Goal: Answer question/provide support: Share knowledge or assist other users

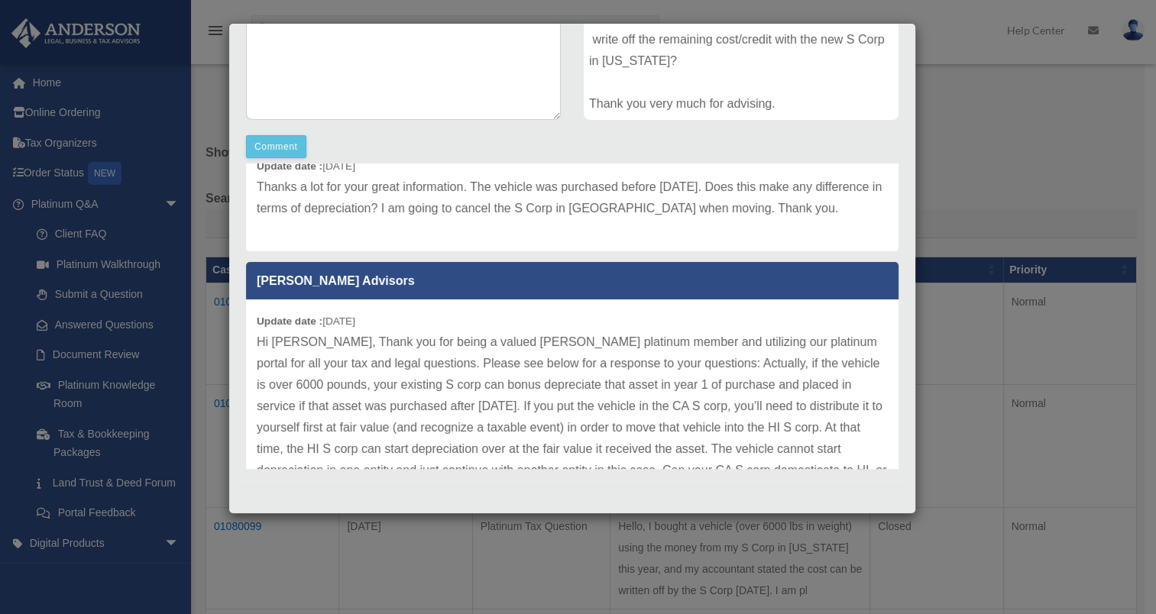
scroll to position [774, 0]
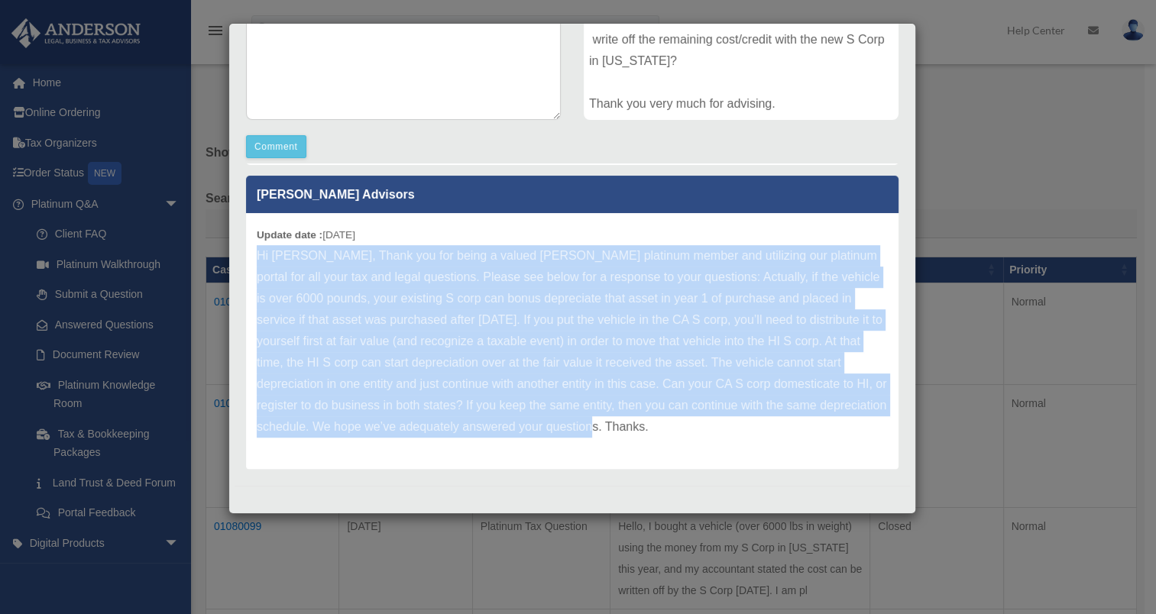
drag, startPoint x: 724, startPoint y: 423, endPoint x: 248, endPoint y: 252, distance: 505.7
click at [248, 252] on div "Update date : [DATE]" at bounding box center [572, 341] width 653 height 257
drag, startPoint x: 248, startPoint y: 252, endPoint x: 524, endPoint y: 351, distance: 293.0
click at [524, 351] on p "Hi [PERSON_NAME], Thank you for being a valued [PERSON_NAME] platinum member an…" at bounding box center [572, 341] width 631 height 193
click at [717, 430] on p "Hi [PERSON_NAME], Thank you for being a valued [PERSON_NAME] platinum member an…" at bounding box center [572, 341] width 631 height 193
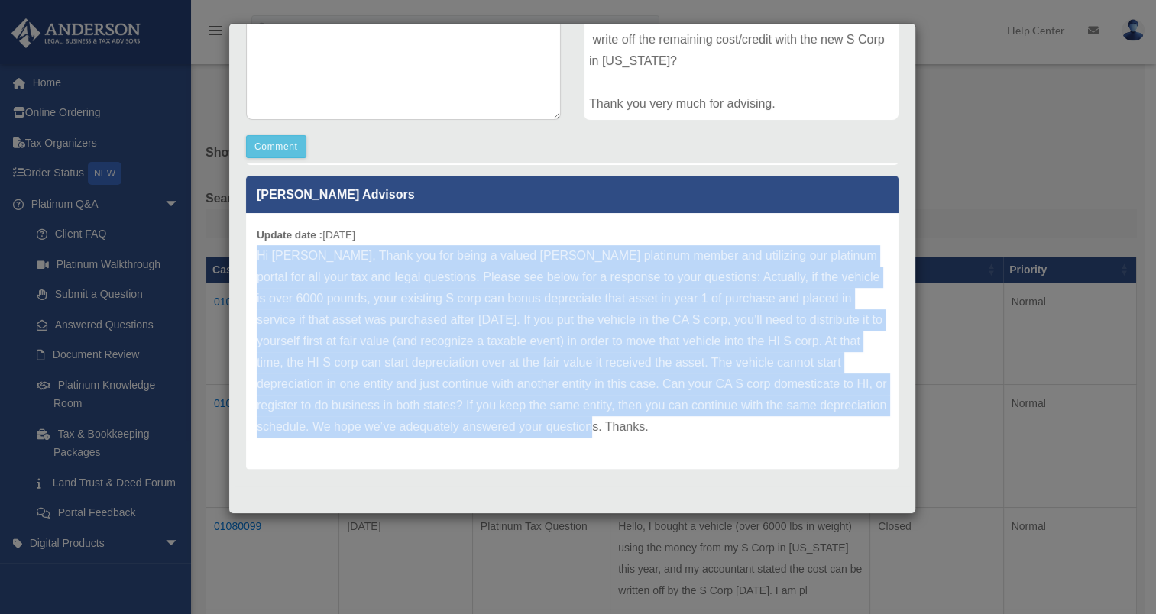
click at [757, 430] on p "Hi [PERSON_NAME], Thank you for being a valued [PERSON_NAME] platinum member an…" at bounding box center [572, 341] width 631 height 193
drag, startPoint x: 755, startPoint y: 431, endPoint x: 246, endPoint y: 242, distance: 542.9
click at [246, 242] on div "Update date : [DATE]" at bounding box center [572, 341] width 653 height 257
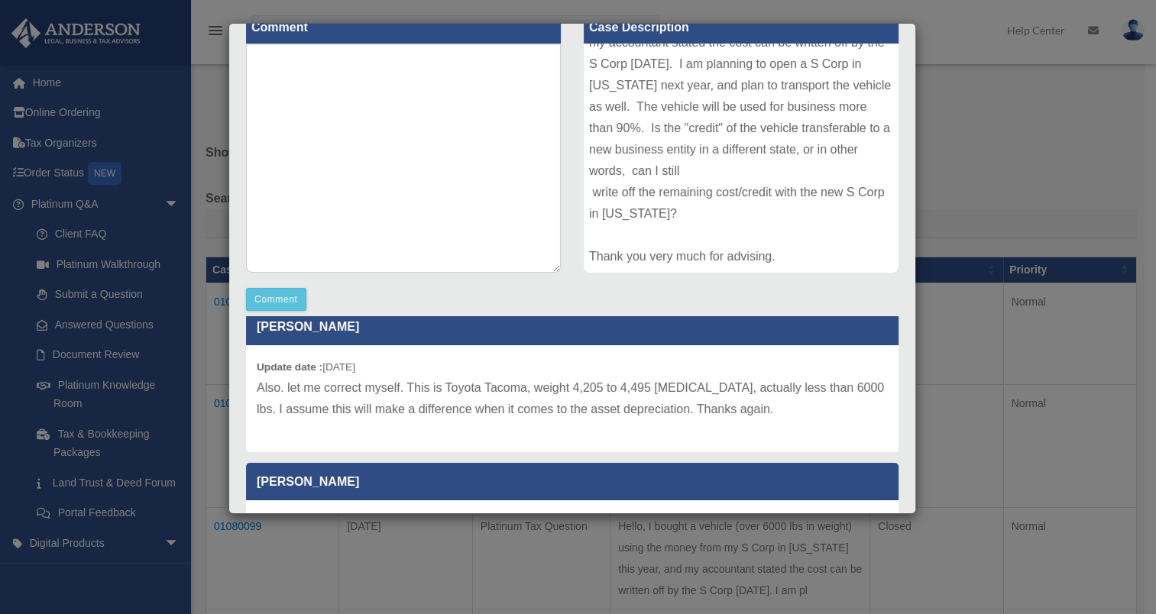
scroll to position [0, 0]
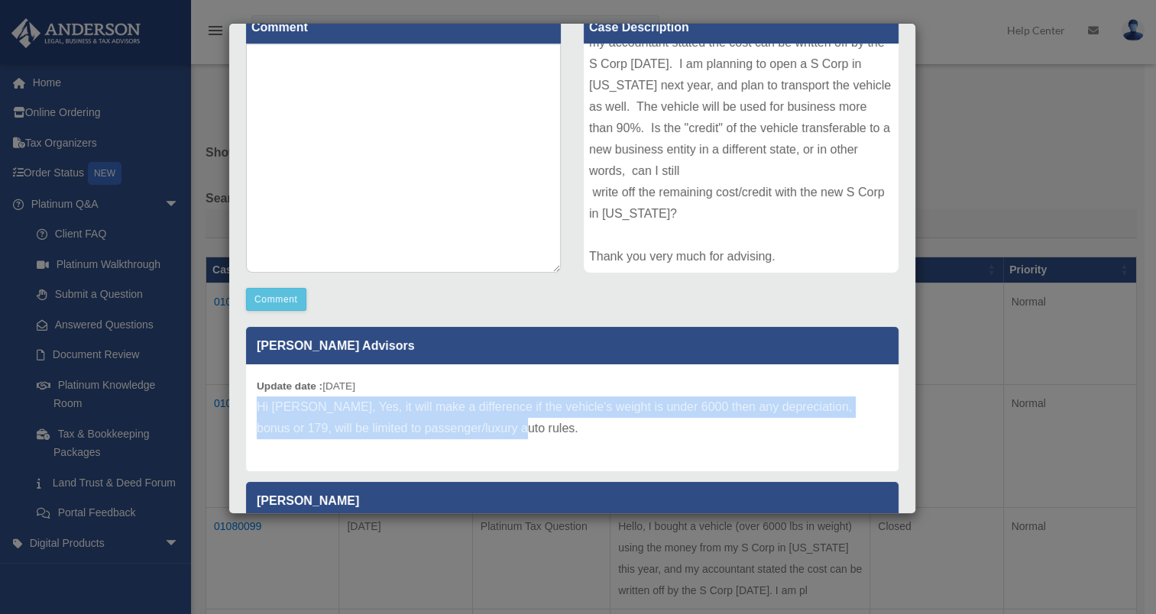
drag, startPoint x: 511, startPoint y: 430, endPoint x: 238, endPoint y: 413, distance: 273.3
click at [238, 413] on div "[PERSON_NAME] Advisors Update date : [DATE] Hi [PERSON_NAME], Yes, it will make…" at bounding box center [573, 469] width 676 height 306
copy p "Hi [PERSON_NAME], Yes, it will make a difference if the vehicle's weight is und…"
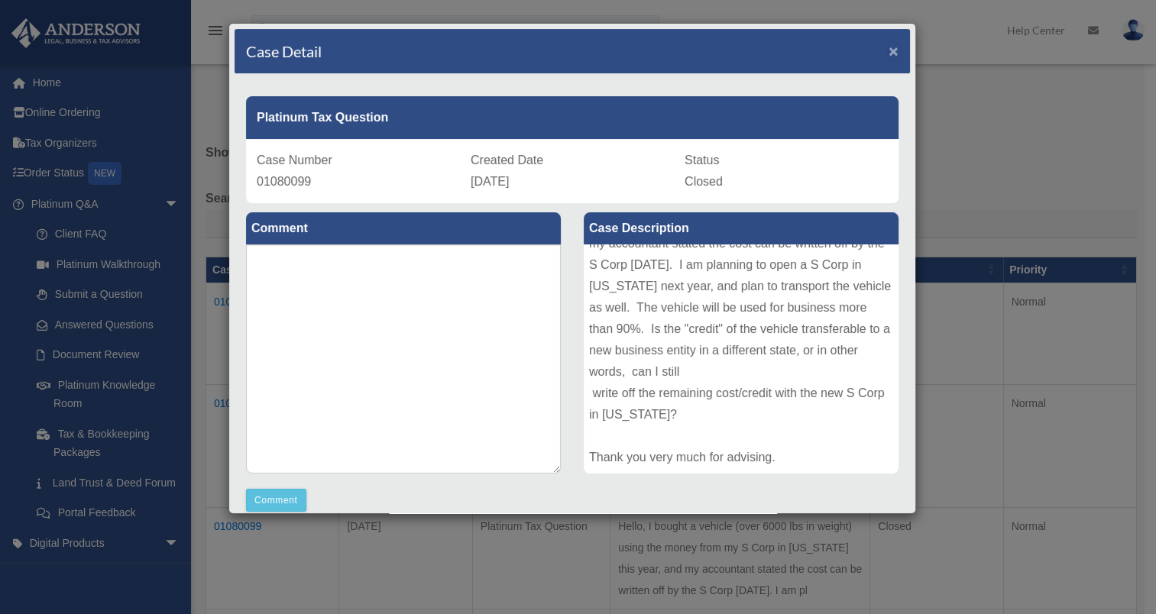
click at [889, 43] on span "×" at bounding box center [894, 51] width 10 height 18
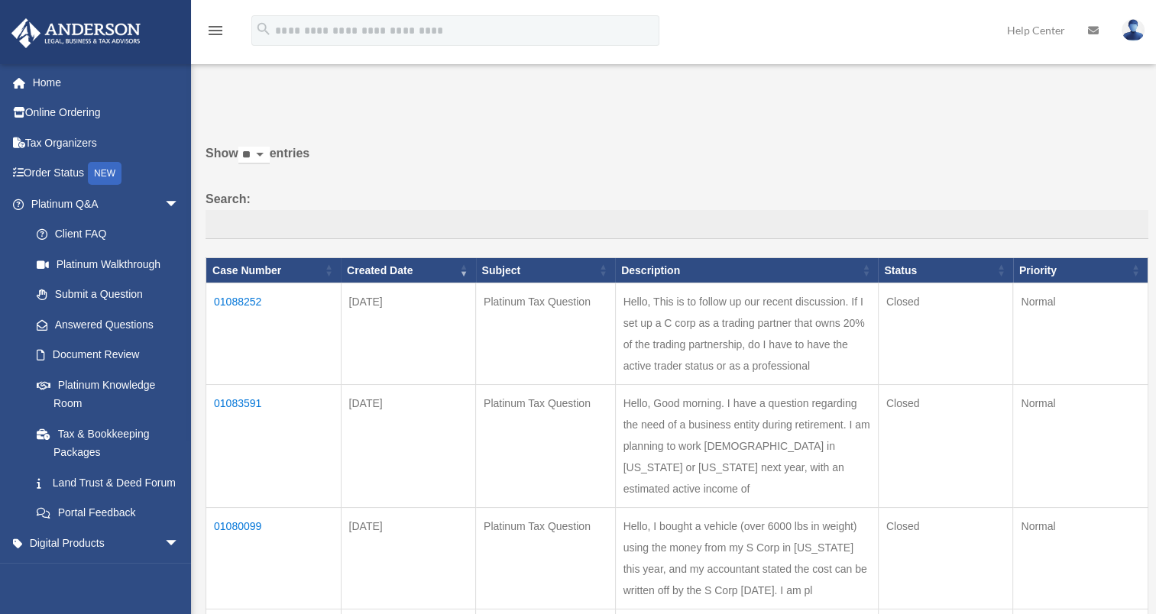
click at [241, 297] on td "01088252" at bounding box center [273, 335] width 135 height 102
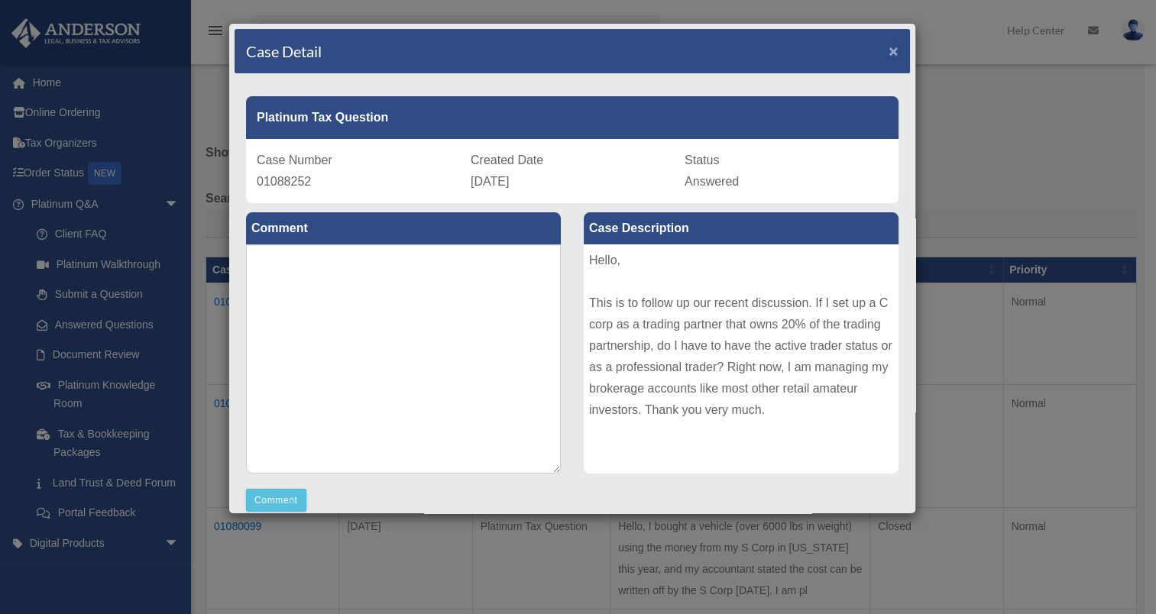
drag, startPoint x: 880, startPoint y: 49, endPoint x: 887, endPoint y: 58, distance: 11.5
click at [889, 49] on span "×" at bounding box center [894, 51] width 10 height 18
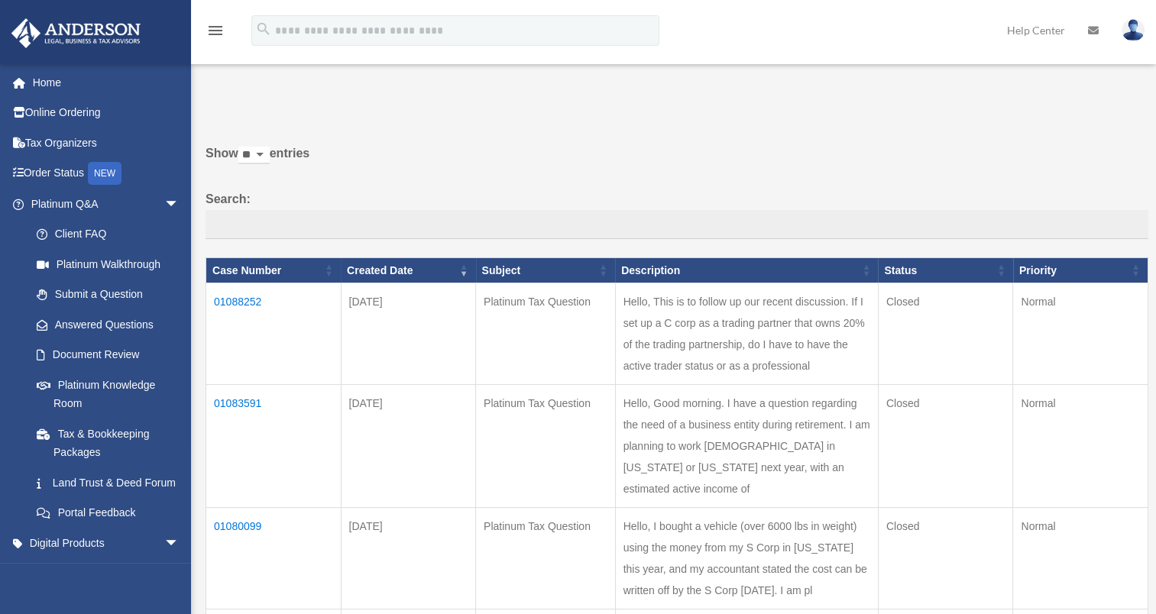
click at [975, 174] on label "Show ** ** ** *** entries" at bounding box center [677, 161] width 943 height 37
click at [270, 164] on select "** ** ** ***" at bounding box center [253, 156] width 31 height 18
click at [1139, 31] on img at bounding box center [1133, 30] width 23 height 22
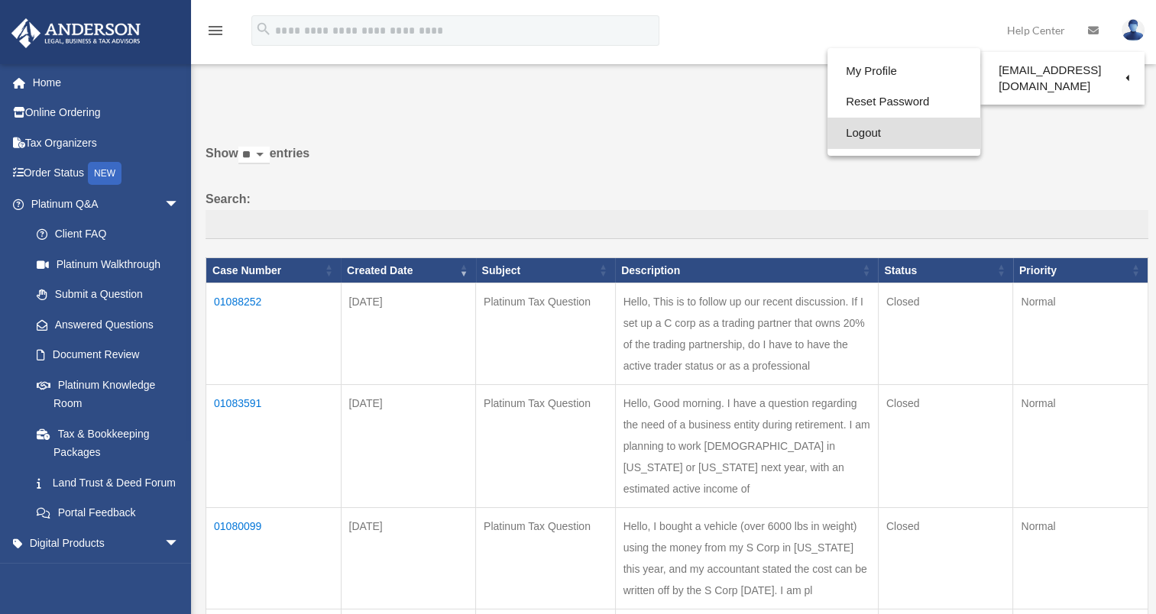
click at [845, 128] on link "Logout" at bounding box center [904, 133] width 153 height 31
